Goal: Task Accomplishment & Management: Use online tool/utility

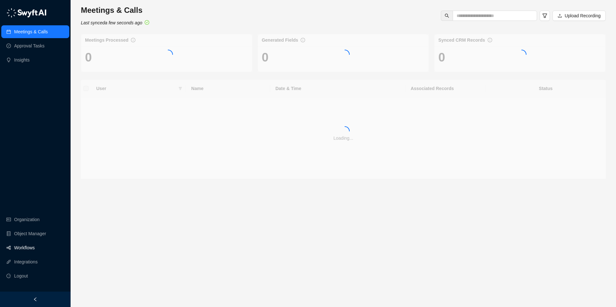
click at [24, 246] on link "Workflows" at bounding box center [24, 248] width 21 height 13
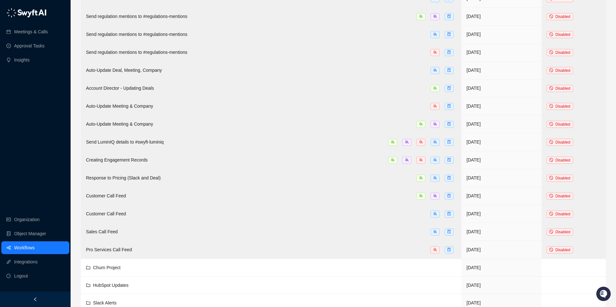
scroll to position [524, 0]
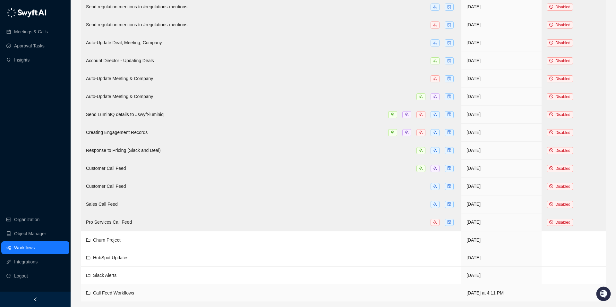
click at [160, 292] on div "Call Feed Workflows" at bounding box center [271, 293] width 370 height 7
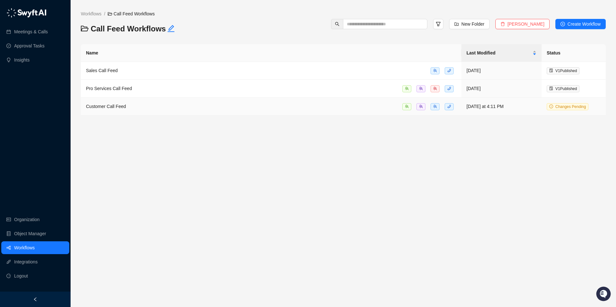
click at [230, 106] on div "Customer Call Feed" at bounding box center [271, 106] width 370 height 7
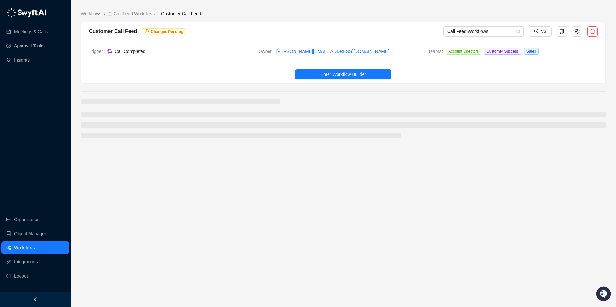
click at [76, 103] on div "Workflows / Call Feed Workflows / Customer Call Feed Customer Call Feed Changes…" at bounding box center [343, 153] width 545 height 307
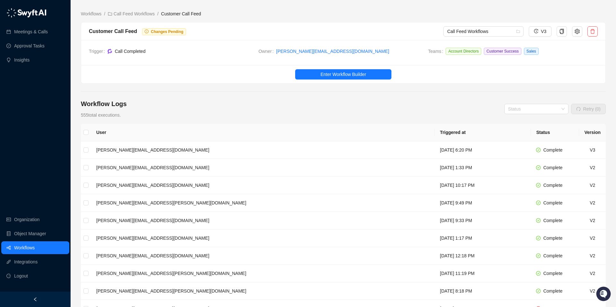
click at [253, 110] on div "Workflow Logs 555 total executions. Status Retry (0)" at bounding box center [343, 108] width 525 height 19
click at [217, 107] on div "Workflow Logs 555 total executions. Status Retry (0)" at bounding box center [343, 108] width 525 height 19
click at [186, 153] on td "[PERSON_NAME][EMAIL_ADDRESS][DOMAIN_NAME]" at bounding box center [263, 150] width 344 height 18
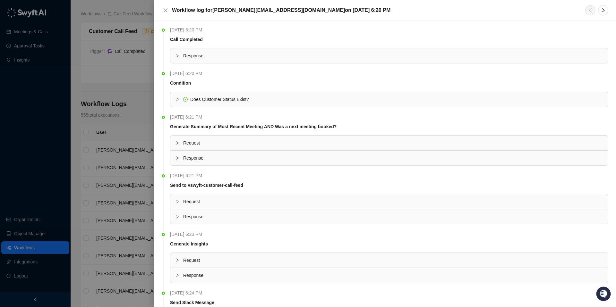
scroll to position [73, 0]
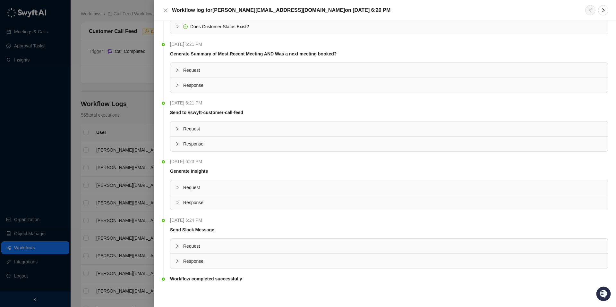
click at [252, 248] on span "Request" at bounding box center [393, 246] width 420 height 7
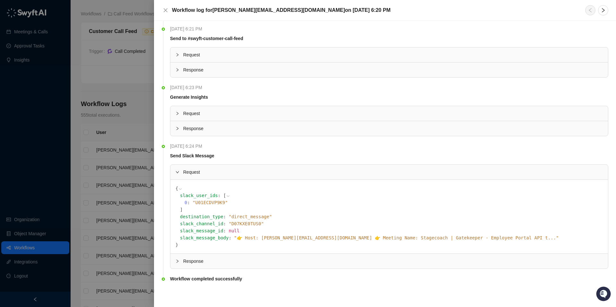
click at [253, 266] on div "Response" at bounding box center [389, 261] width 438 height 15
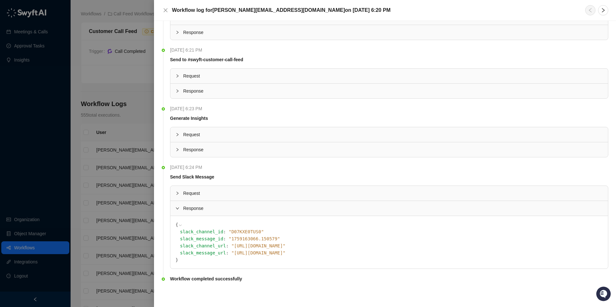
scroll to position [126, 0]
click at [268, 192] on span "Request" at bounding box center [393, 193] width 420 height 7
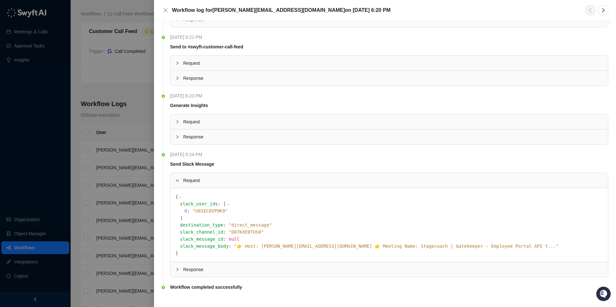
scroll to position [147, 0]
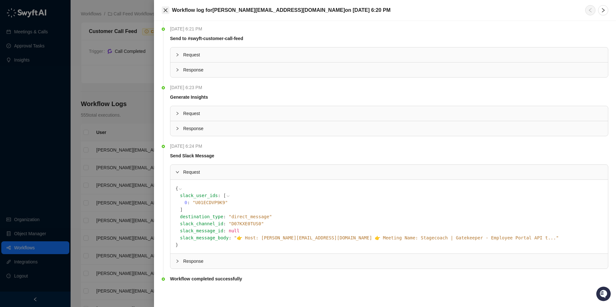
click at [168, 13] on icon "close" at bounding box center [165, 10] width 5 height 5
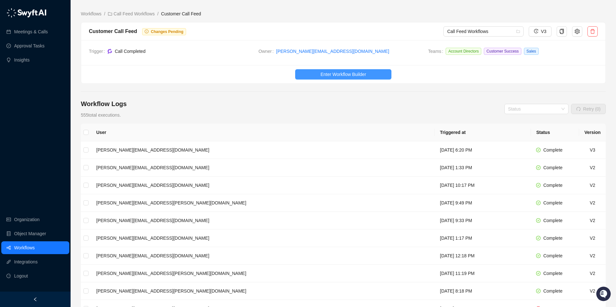
click at [355, 74] on span "Enter Workflow Builder" at bounding box center [343, 74] width 46 height 7
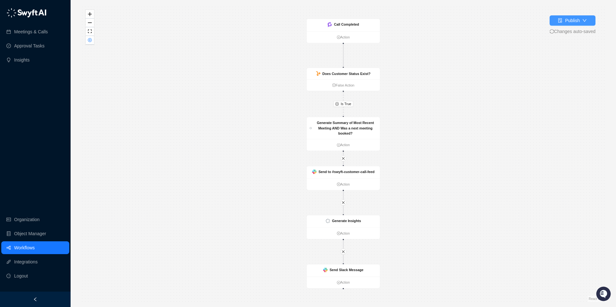
click at [573, 21] on div "Publish" at bounding box center [572, 20] width 15 height 7
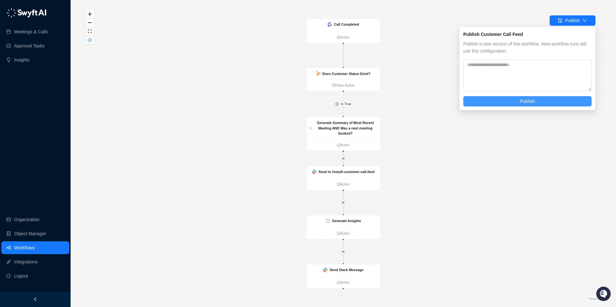
click at [499, 104] on button "Publish" at bounding box center [527, 101] width 128 height 10
